Goal: Understand process/instructions: Learn how to perform a task or action

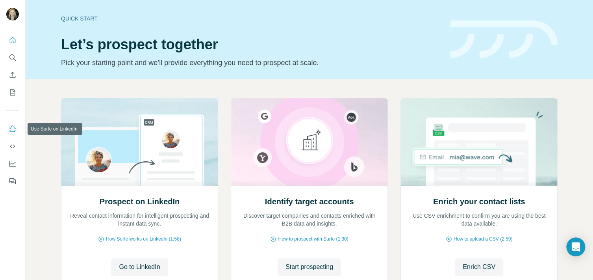
click at [13, 129] on icon "Use Surfe on LinkedIn" at bounding box center [13, 129] width 8 height 8
click at [11, 40] on icon "Quick start" at bounding box center [13, 40] width 8 height 8
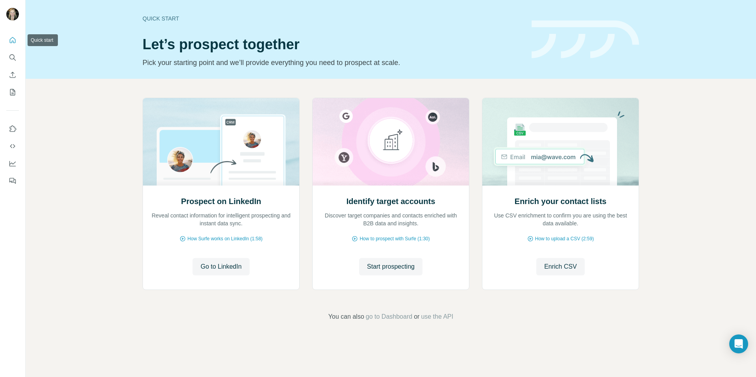
click at [10, 39] on icon "Quick start" at bounding box center [13, 40] width 6 height 6
click at [220, 261] on button "Go to LinkedIn" at bounding box center [221, 266] width 57 height 17
